Goal: Information Seeking & Learning: Find specific fact

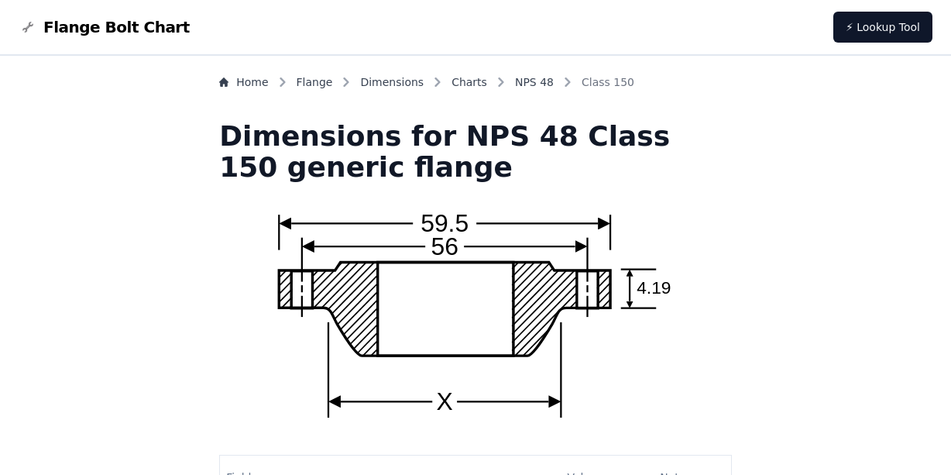
scroll to position [77, 0]
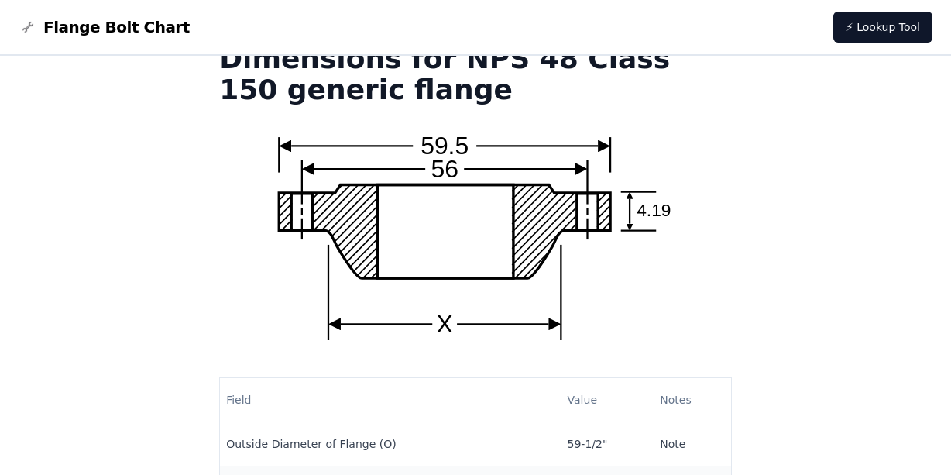
click at [692, 94] on h1 "Dimensions for NPS 48 Class 150 generic flange" at bounding box center [475, 74] width 513 height 62
drag, startPoint x: 698, startPoint y: 90, endPoint x: 728, endPoint y: 107, distance: 34.7
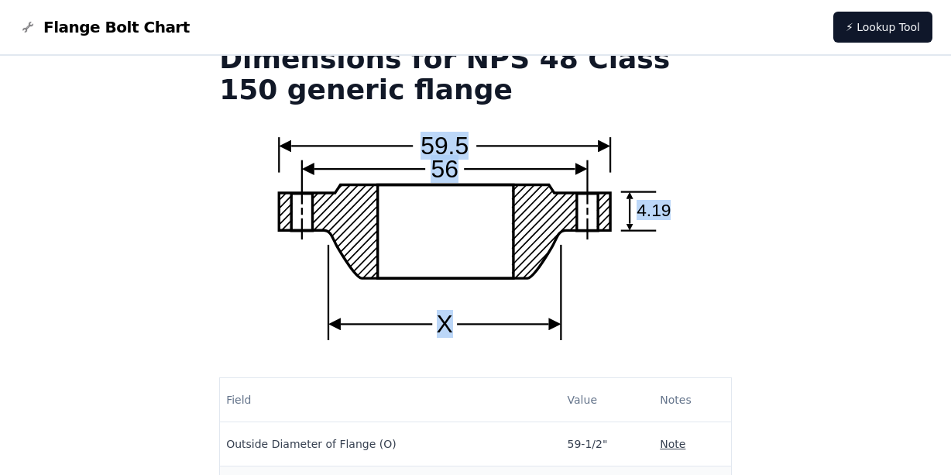
click at [671, 304] on icon "59.5 56 X 4.19" at bounding box center [475, 235] width 396 height 210
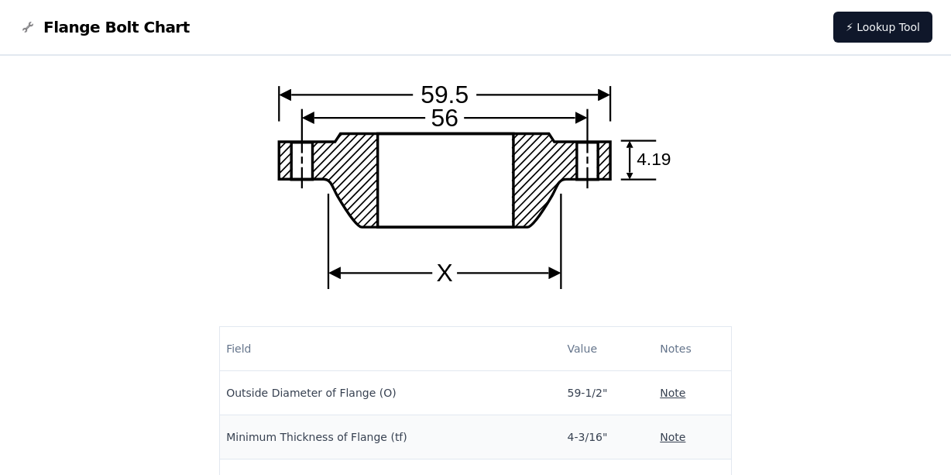
scroll to position [155, 0]
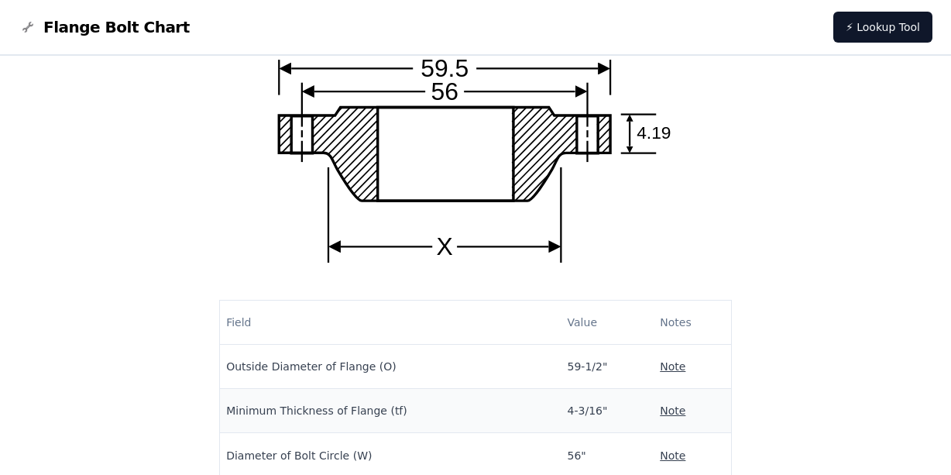
click at [695, 256] on div "Home Flange Dimensions Charts NPS 48 Class 150 Dimensions for NPS 48 Class 150 …" at bounding box center [476, 429] width 914 height 1021
click at [410, 143] on icon "59.5 56 X 4.19" at bounding box center [475, 158] width 396 height 210
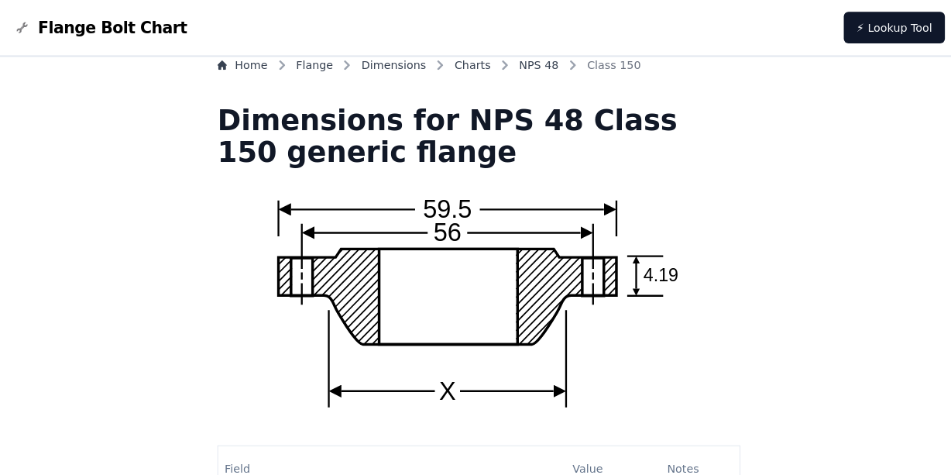
scroll to position [12, 0]
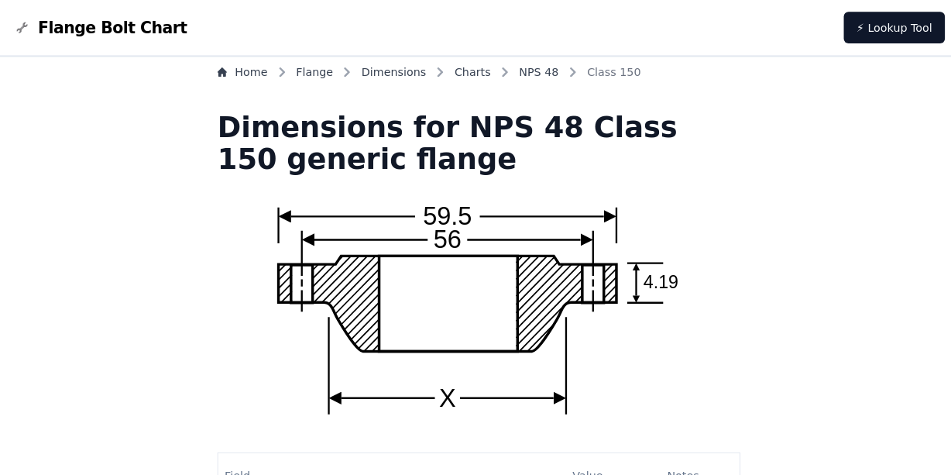
click at [363, 146] on h1 "Dimensions for NPS 48 Class 150 generic flange" at bounding box center [475, 140] width 513 height 62
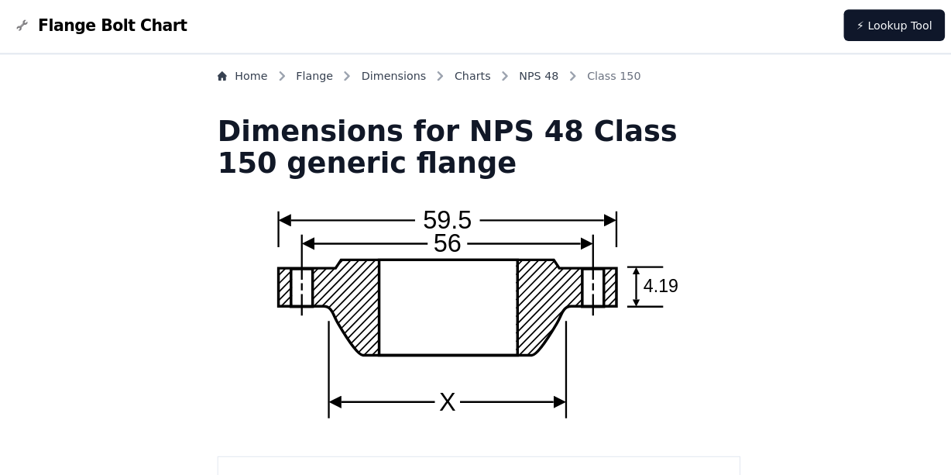
scroll to position [4, 0]
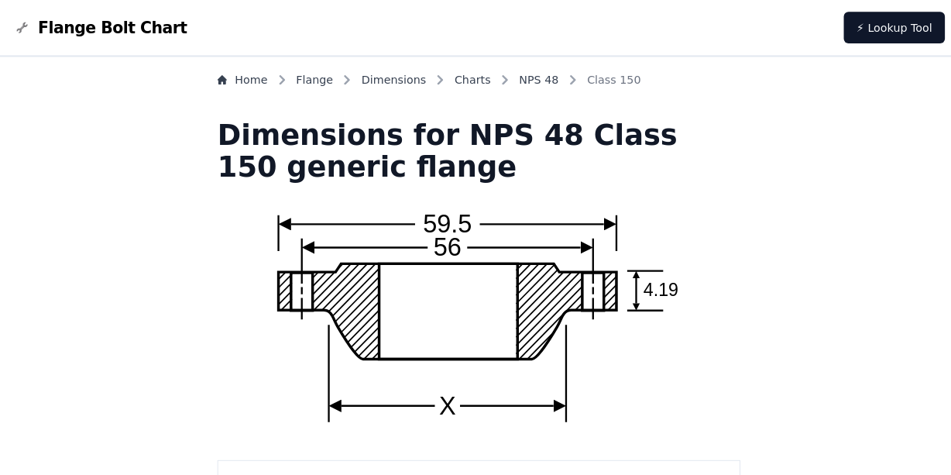
click at [570, 283] on icon "59.5 56 X 4.19" at bounding box center [475, 309] width 396 height 210
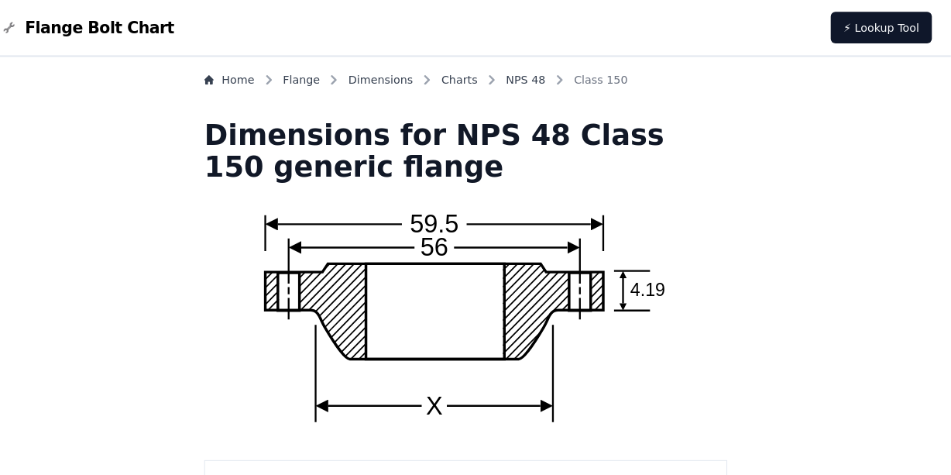
click at [172, 41] on nav "Flange Bolt Chart ⚡ Lookup Tool" at bounding box center [475, 28] width 951 height 56
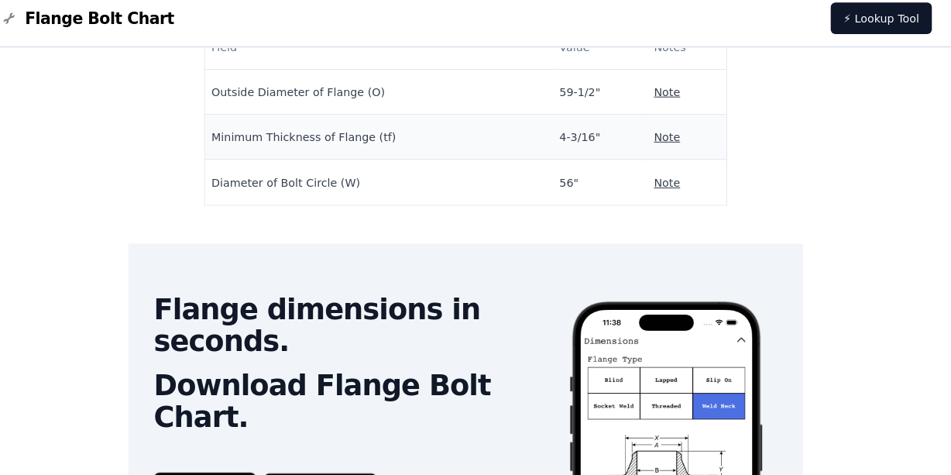
scroll to position [651, 0]
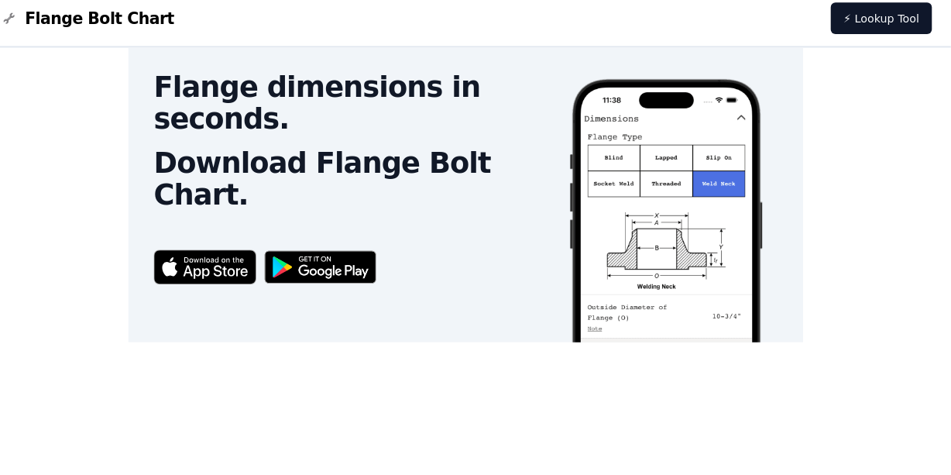
click at [575, 172] on img at bounding box center [671, 275] width 193 height 382
click at [376, 272] on img at bounding box center [332, 271] width 125 height 49
